Goal: Book appointment/travel/reservation

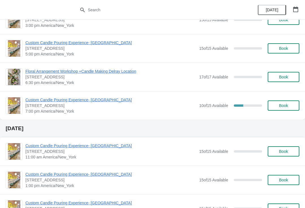
scroll to position [100, 0]
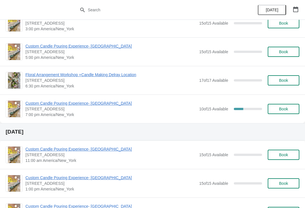
click at [30, 103] on span "Custom Candle Pouring Experience- [GEOGRAPHIC_DATA]" at bounding box center [110, 103] width 171 height 6
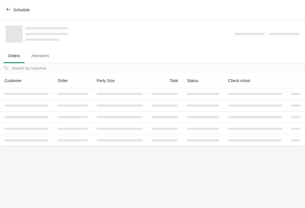
scroll to position [0, 0]
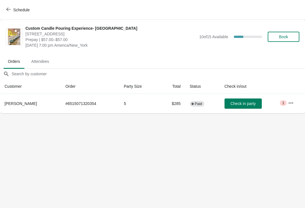
click at [11, 14] on button "Schedule" at bounding box center [18, 10] width 31 height 10
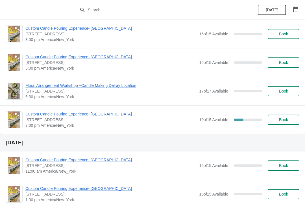
scroll to position [93, 0]
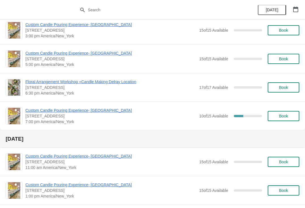
click at [30, 112] on span "Custom Candle Pouring Experience- [GEOGRAPHIC_DATA]" at bounding box center [110, 110] width 171 height 6
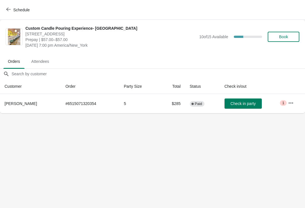
scroll to position [0, 0]
click at [296, 103] on button "button" at bounding box center [291, 103] width 10 height 10
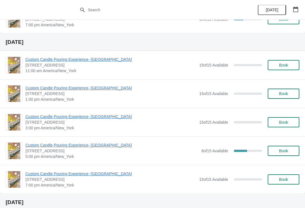
scroll to position [190, 0]
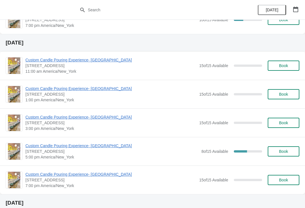
click at [107, 143] on span "Custom Candle Pouring Experience- [GEOGRAPHIC_DATA]" at bounding box center [111, 146] width 173 height 6
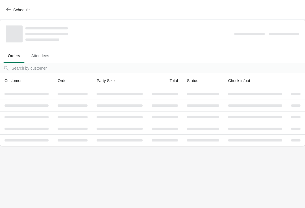
scroll to position [0, 0]
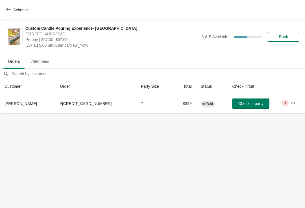
click at [12, 10] on span "Schedule" at bounding box center [18, 9] width 22 height 5
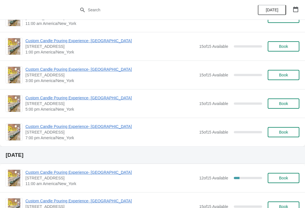
scroll to position [398, 0]
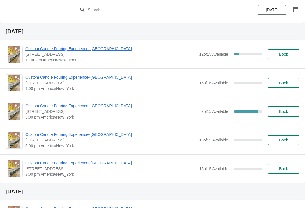
scroll to position [513, 0]
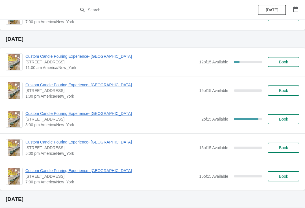
click at [37, 115] on span "Custom Candle Pouring Experience- [GEOGRAPHIC_DATA]" at bounding box center [111, 114] width 173 height 6
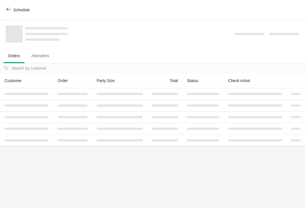
scroll to position [0, 0]
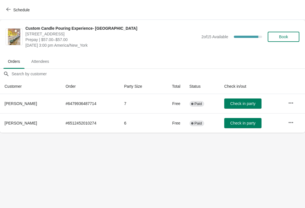
click at [12, 9] on span "Schedule" at bounding box center [18, 9] width 22 height 5
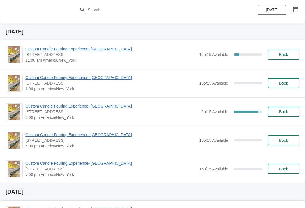
scroll to position [521, 0]
